Goal: Answer question/provide support: Share knowledge or assist other users

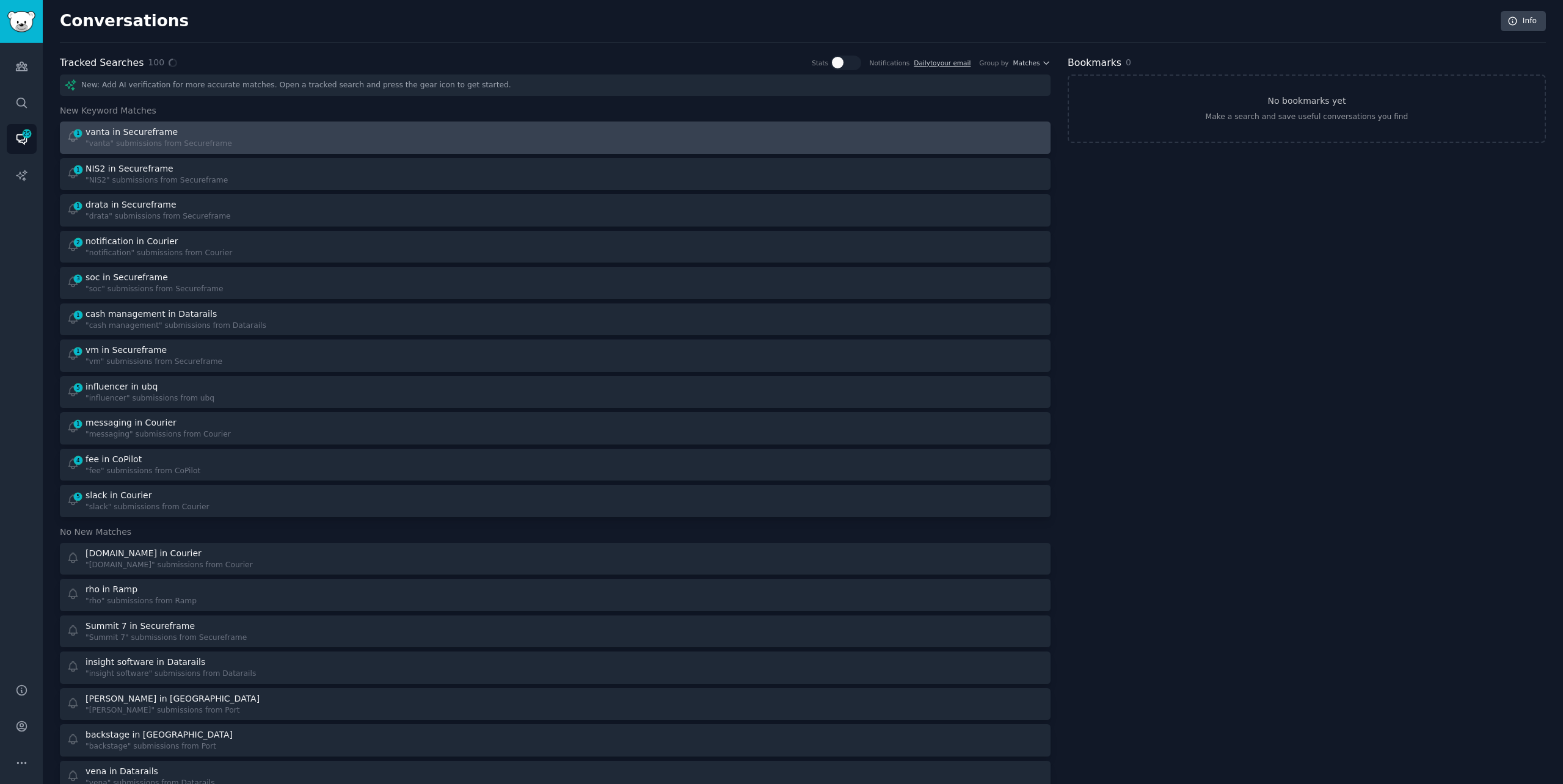
click at [173, 143] on div ""vanta" submissions from Secureframe" at bounding box center [159, 144] width 146 height 11
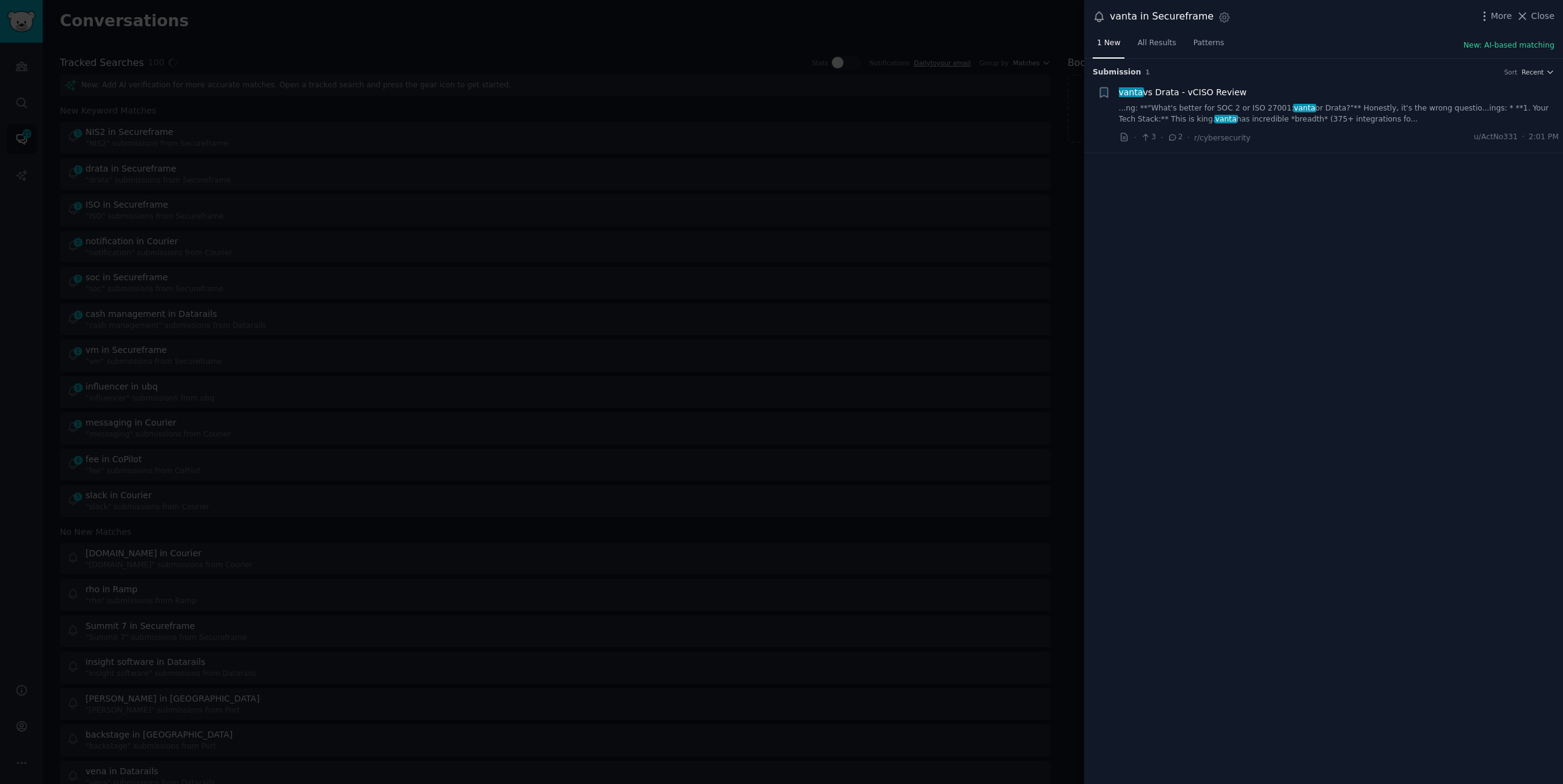
click at [1489, 109] on link "...ng: **"What's better for SOC 2 or ISO 27001: vanta or Drata?"** Honestly, it…" at bounding box center [1339, 113] width 440 height 21
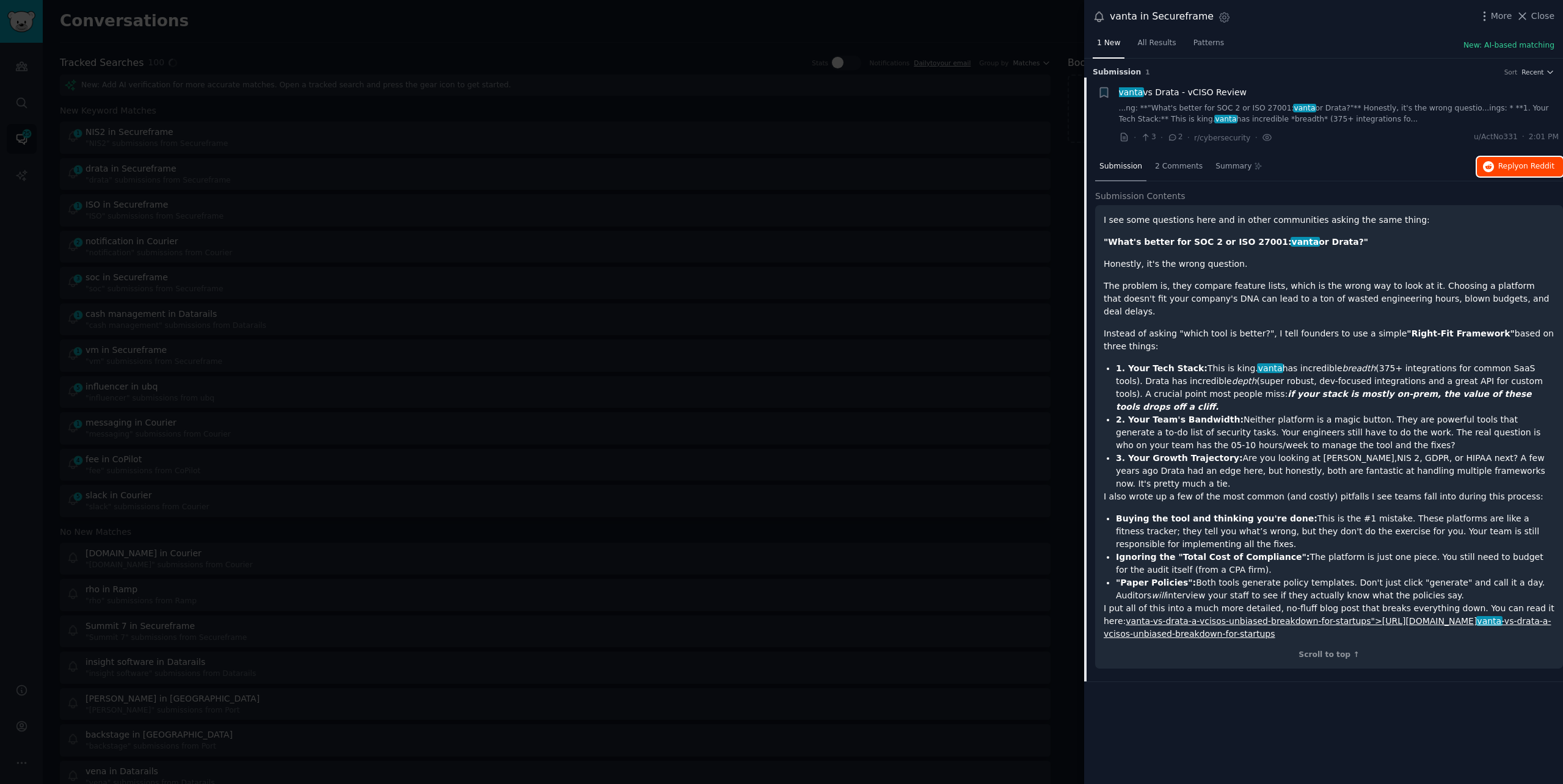
click at [1525, 157] on button "Reply on Reddit" at bounding box center [1520, 167] width 86 height 19
click at [271, 36] on div at bounding box center [781, 392] width 1563 height 784
